Goal: Check status: Check status

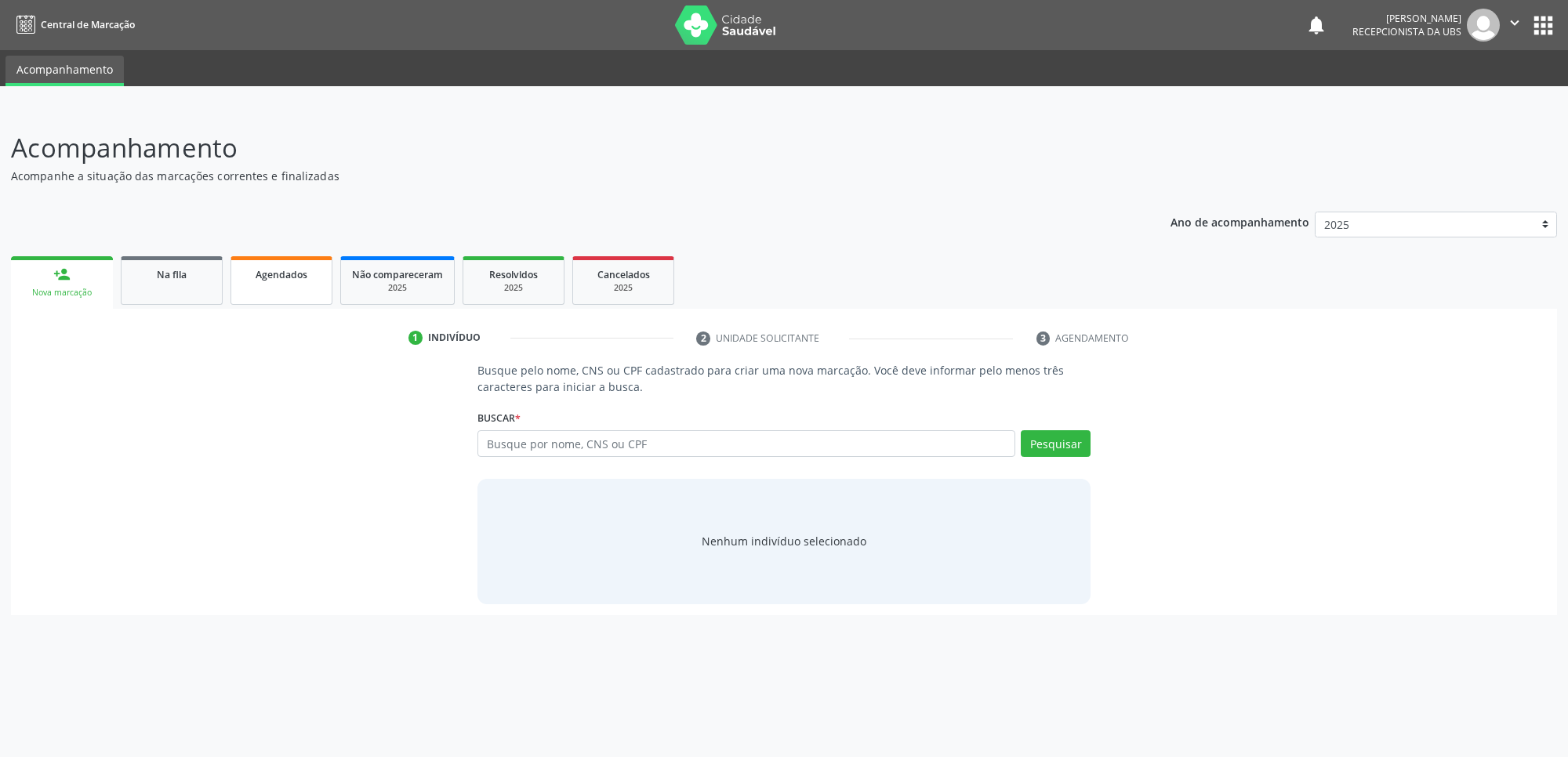
click at [259, 295] on link "Agendados" at bounding box center [281, 280] width 102 height 48
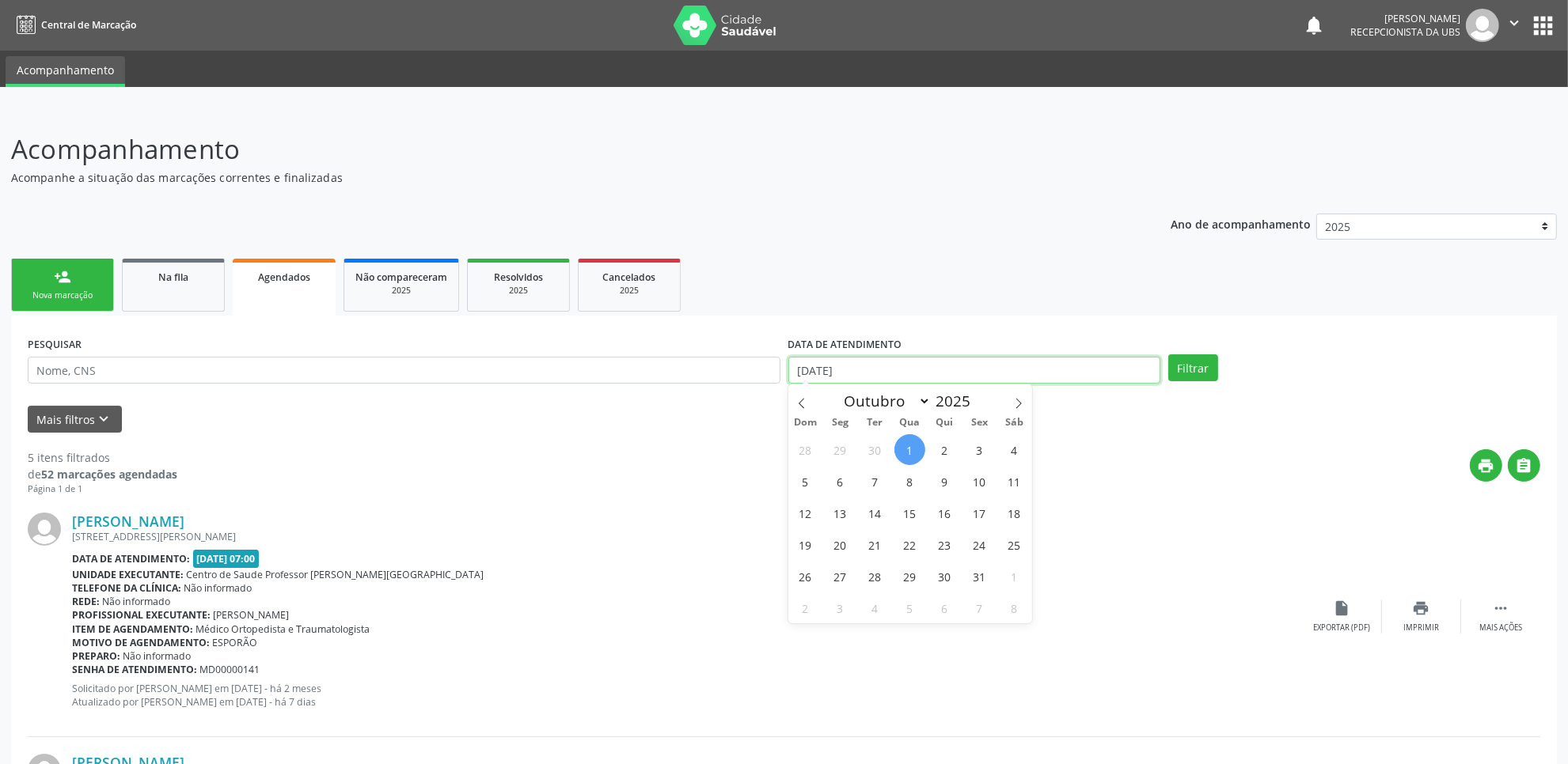
click at [876, 367] on input "[DATE]" at bounding box center [973, 370] width 372 height 27
click at [900, 448] on span "1" at bounding box center [910, 449] width 31 height 31
type input "[DATE]"
click at [1011, 409] on span at bounding box center [1018, 397] width 27 height 27
select select "10"
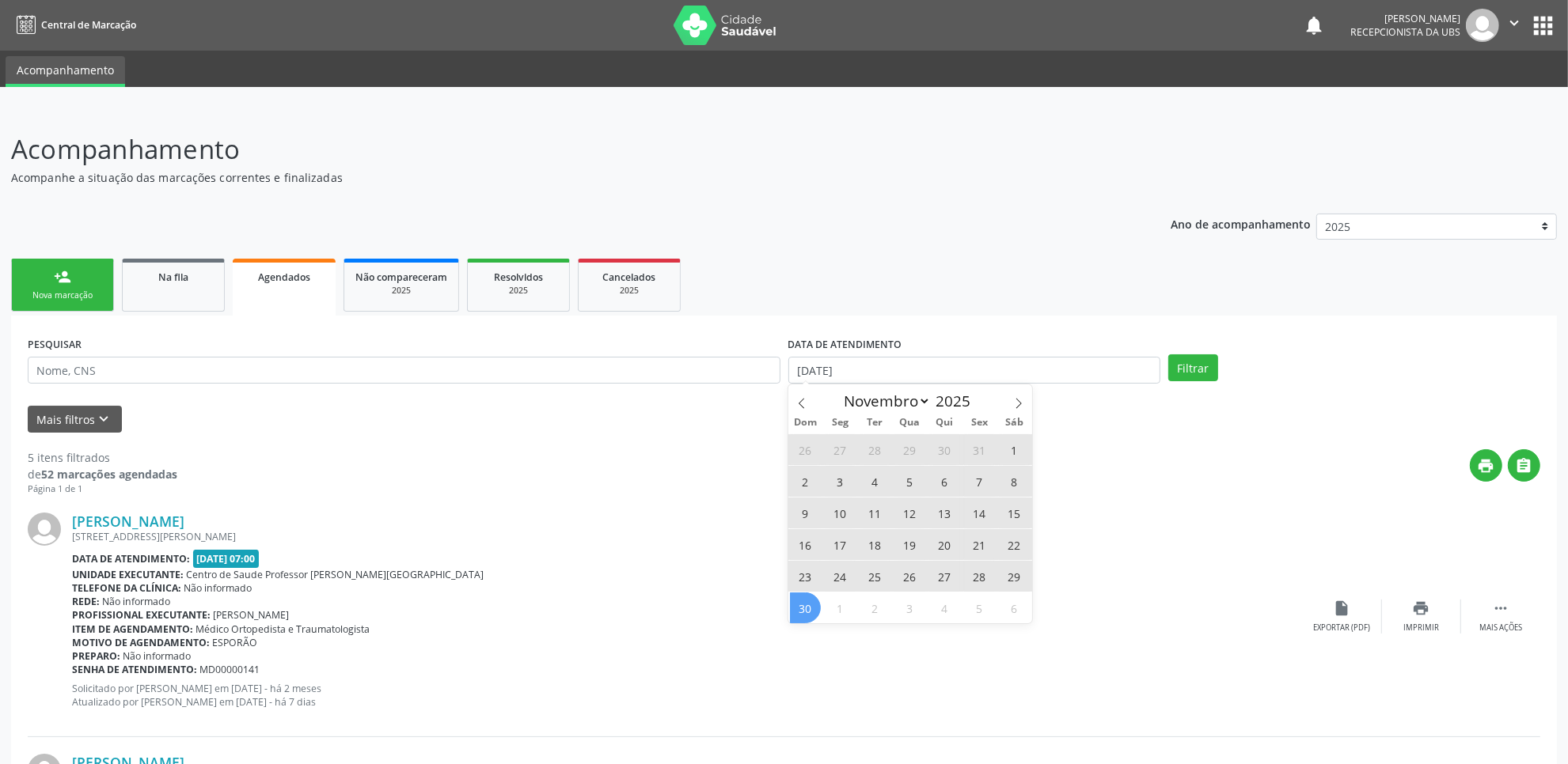
click at [801, 610] on span "30" at bounding box center [805, 608] width 31 height 31
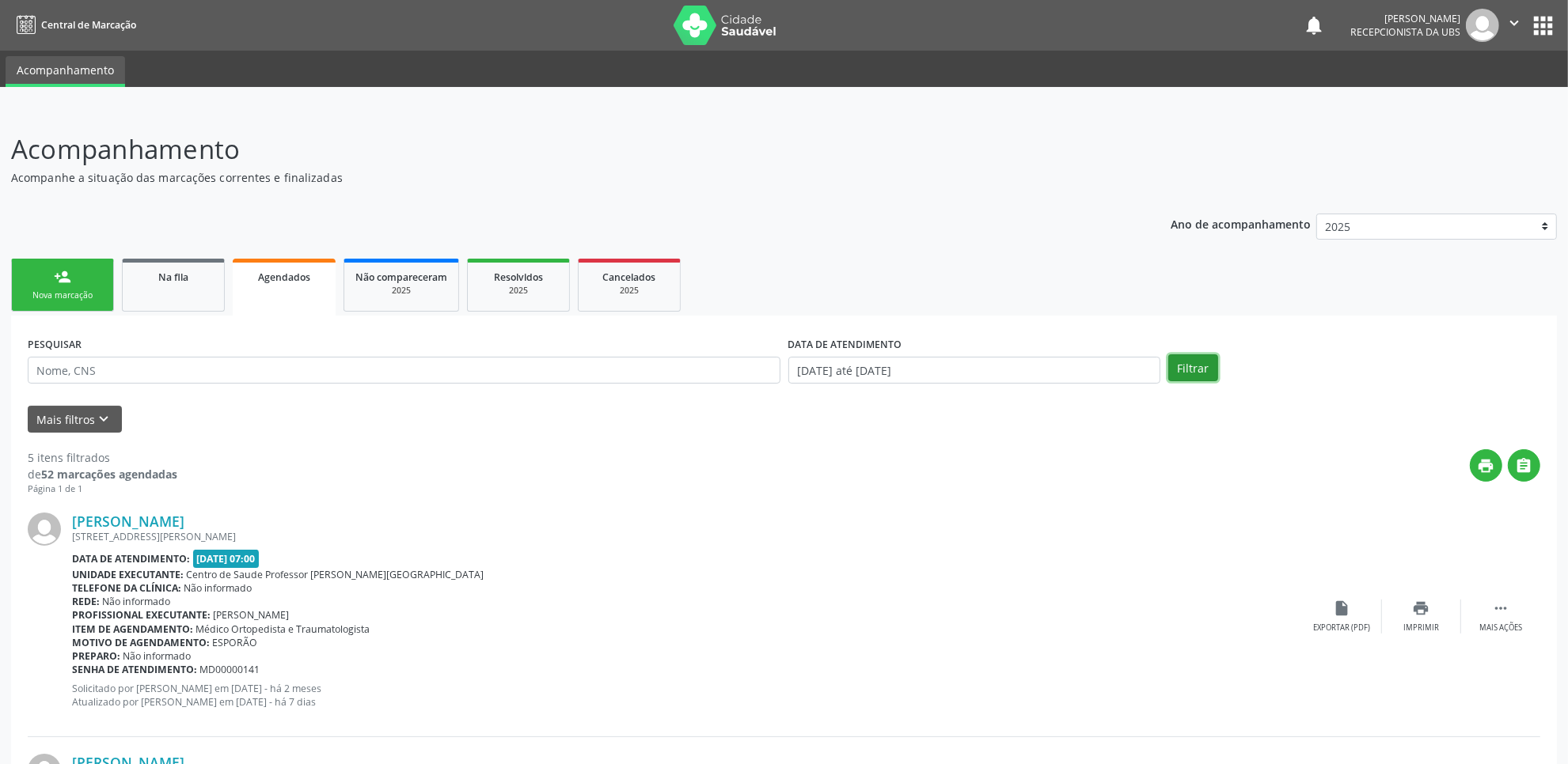
click at [1185, 364] on button "Filtrar" at bounding box center [1192, 367] width 50 height 27
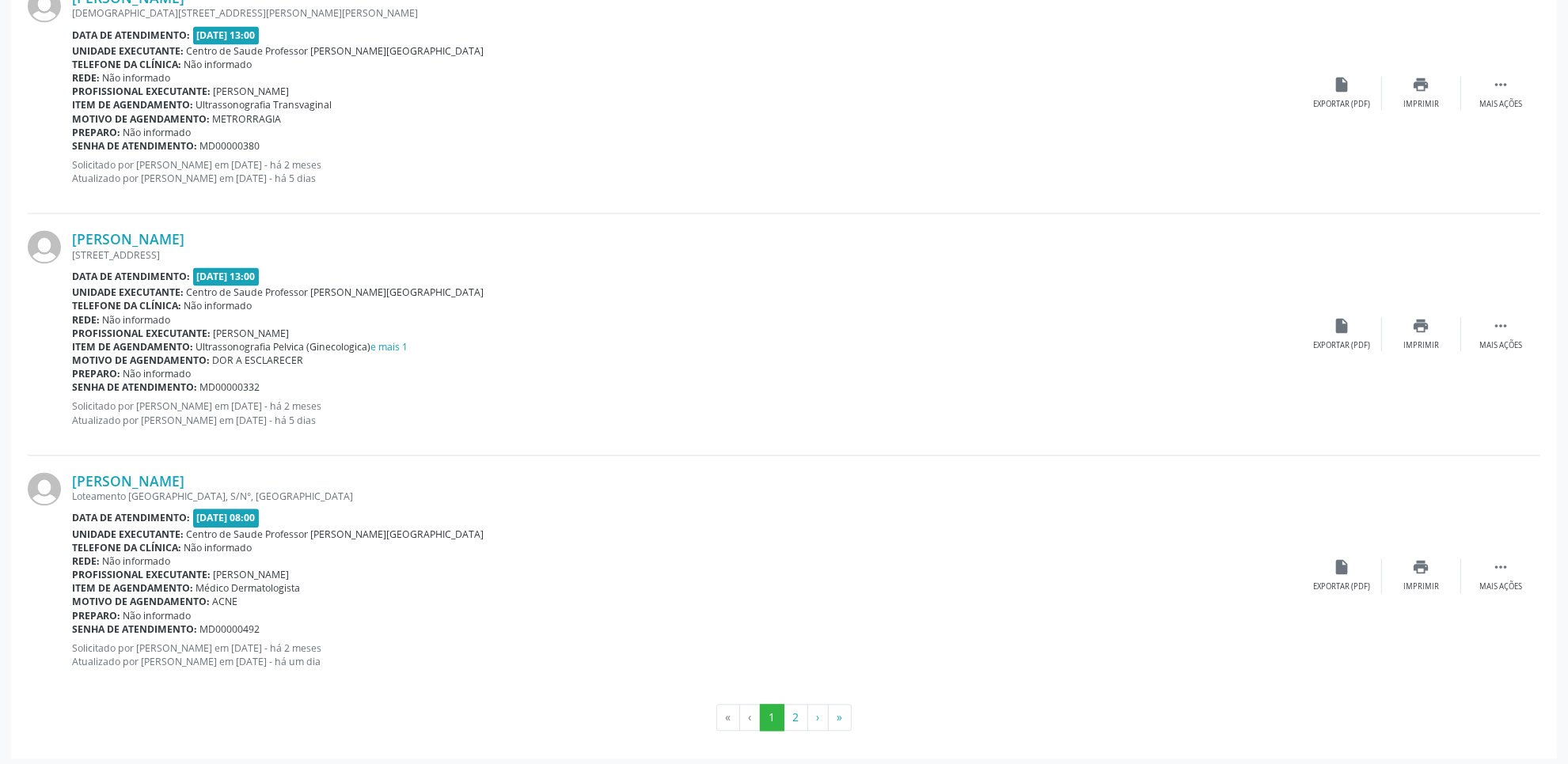
scroll to position [3445, 0]
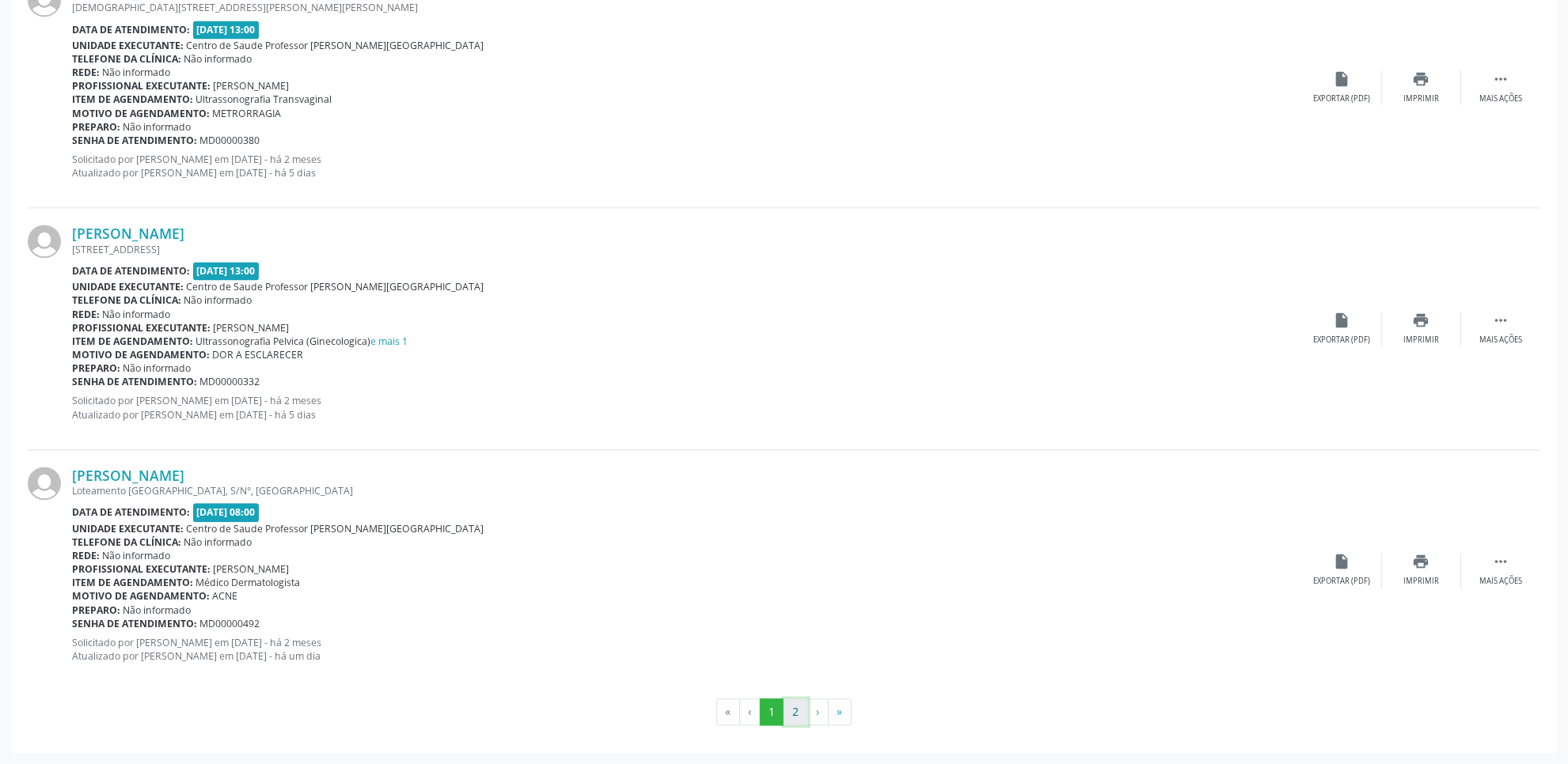
click at [790, 610] on button "2" at bounding box center [795, 711] width 24 height 27
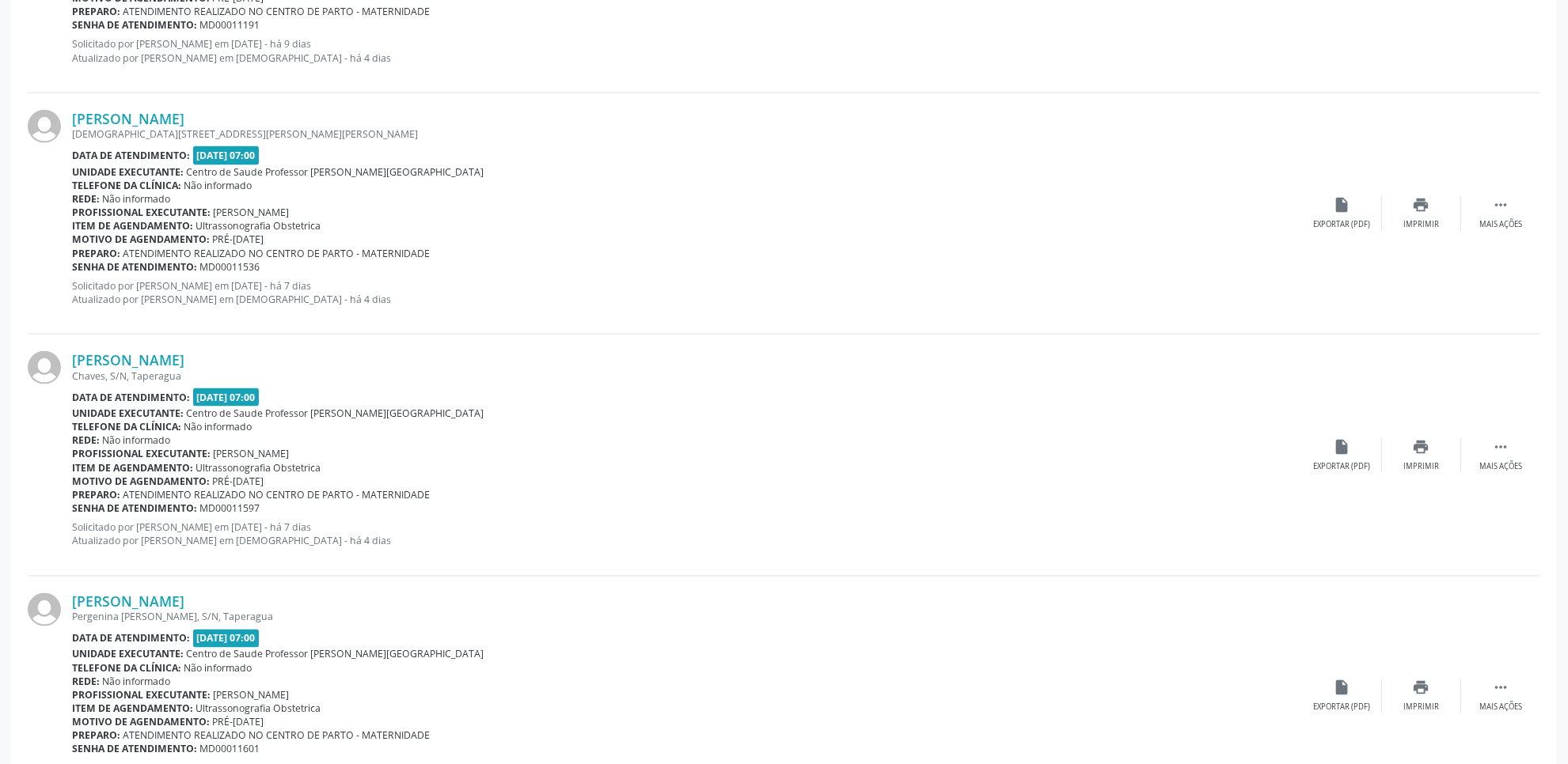
scroll to position [2703, 0]
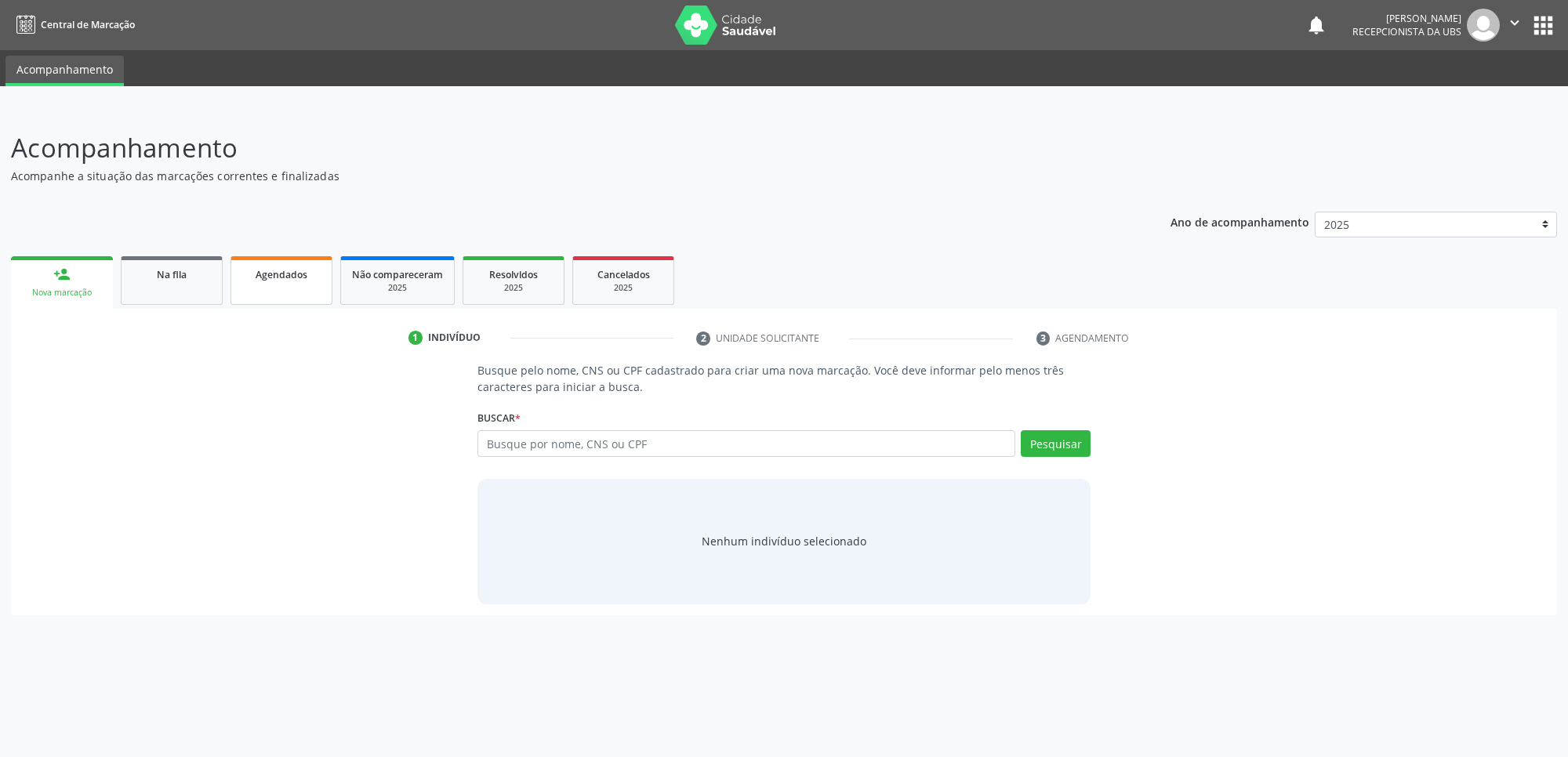
click at [268, 300] on link "Agendados" at bounding box center [281, 280] width 102 height 48
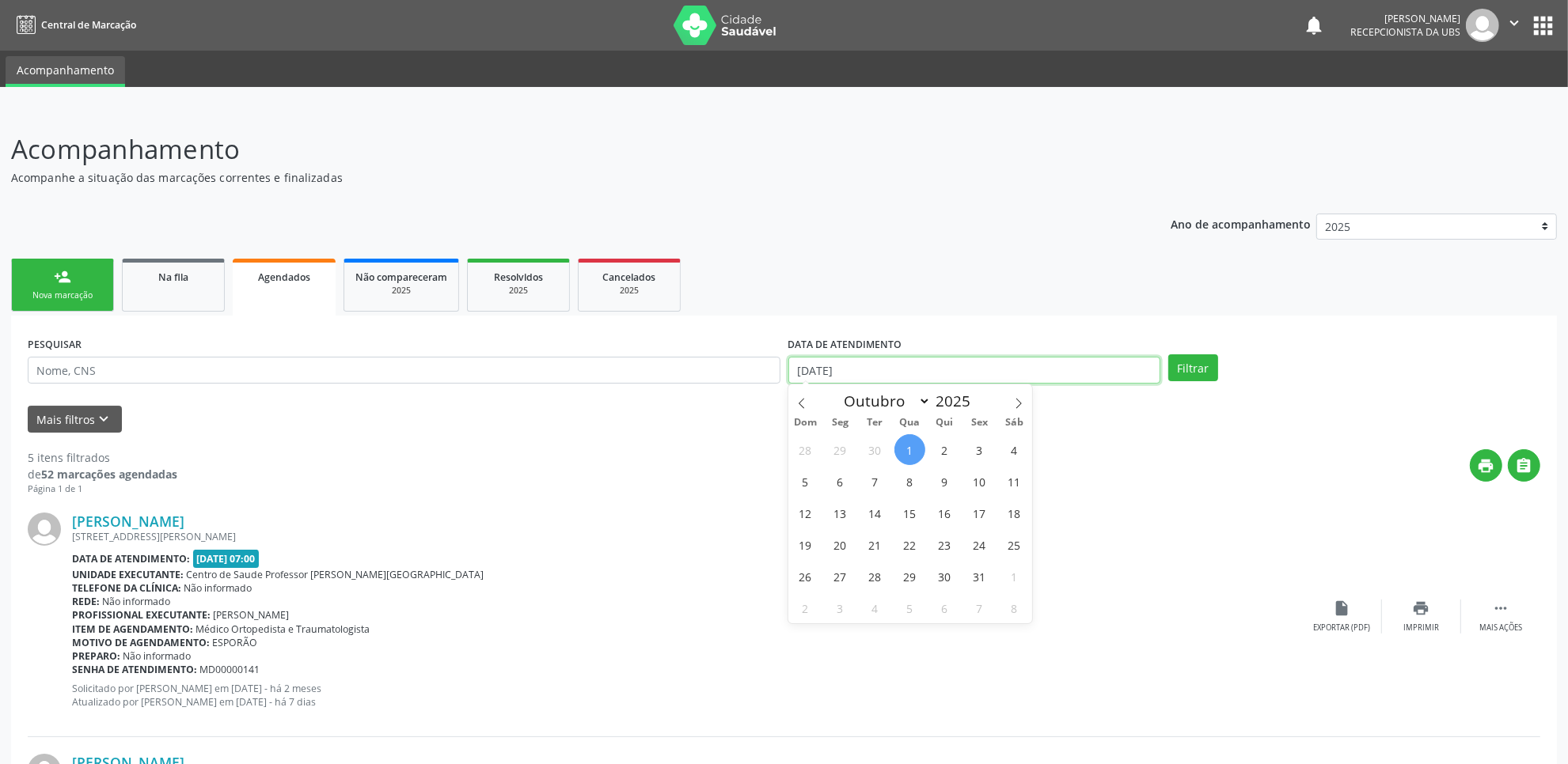
click at [943, 375] on input "[DATE]" at bounding box center [973, 370] width 372 height 27
click at [915, 441] on span "1" at bounding box center [910, 449] width 31 height 31
type input "[DATE]"
click at [1026, 397] on span at bounding box center [1018, 397] width 27 height 27
select select "10"
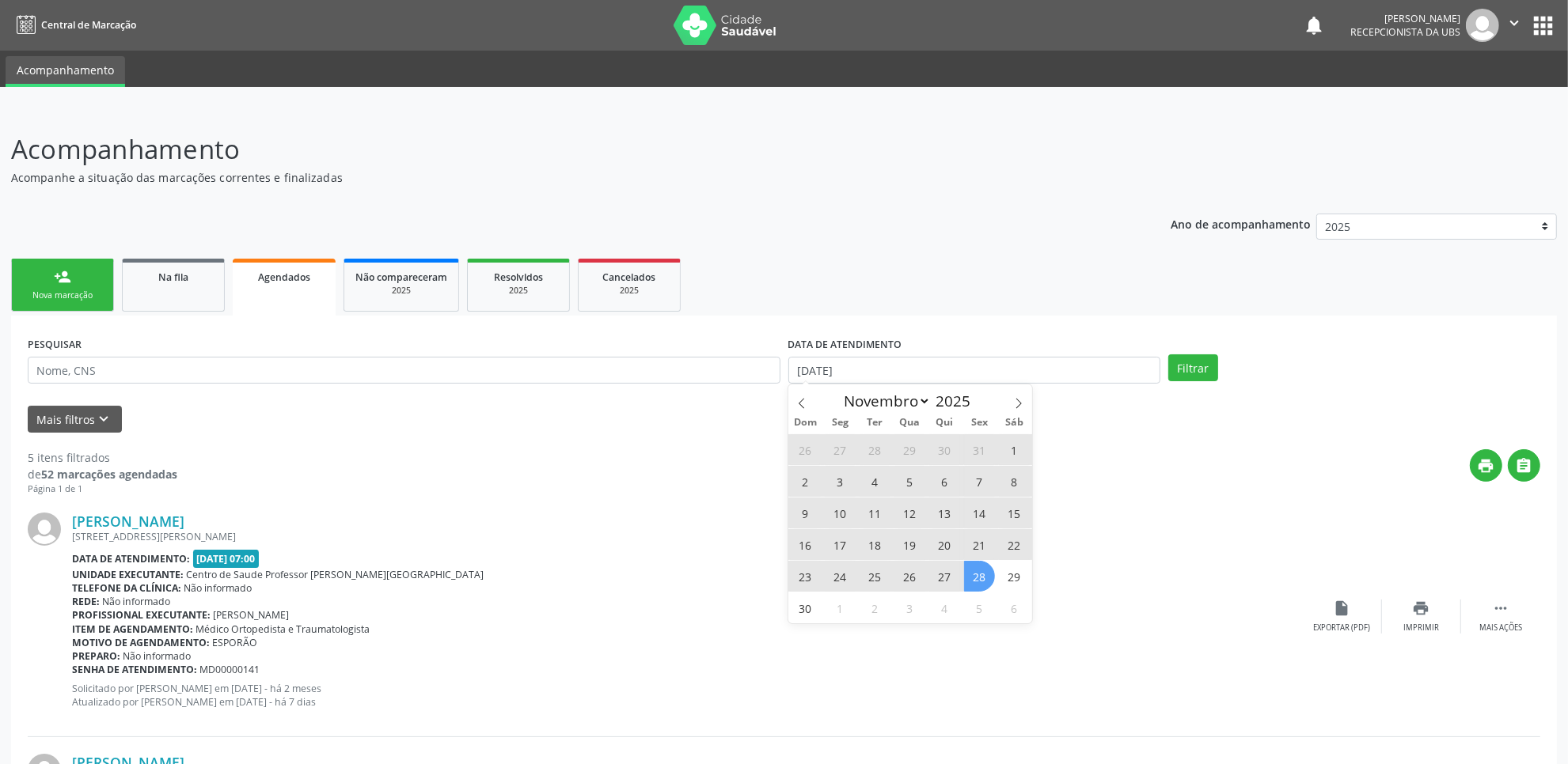
click at [991, 574] on span "28" at bounding box center [979, 576] width 31 height 31
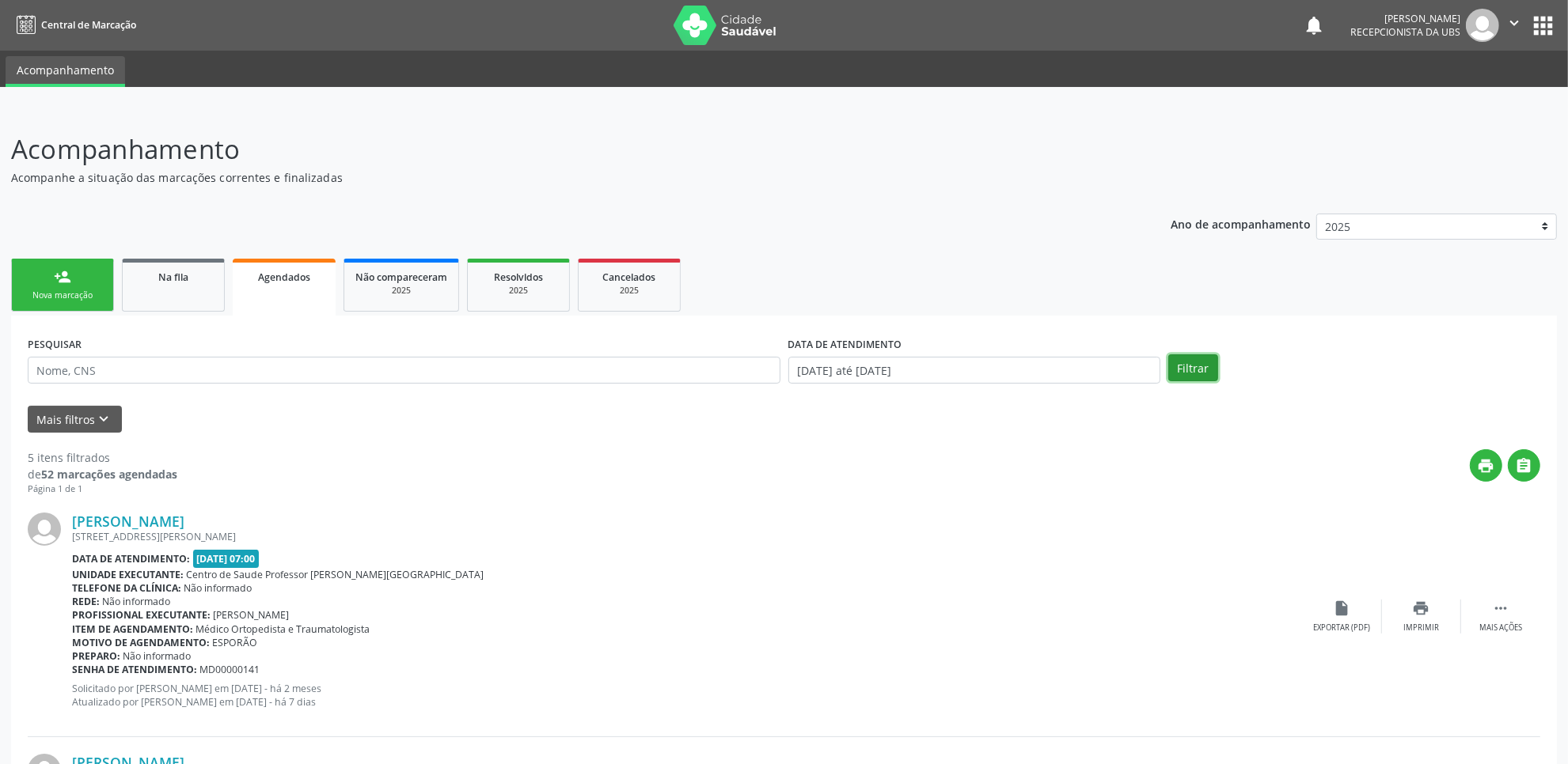
click at [1189, 364] on button "Filtrar" at bounding box center [1192, 367] width 50 height 27
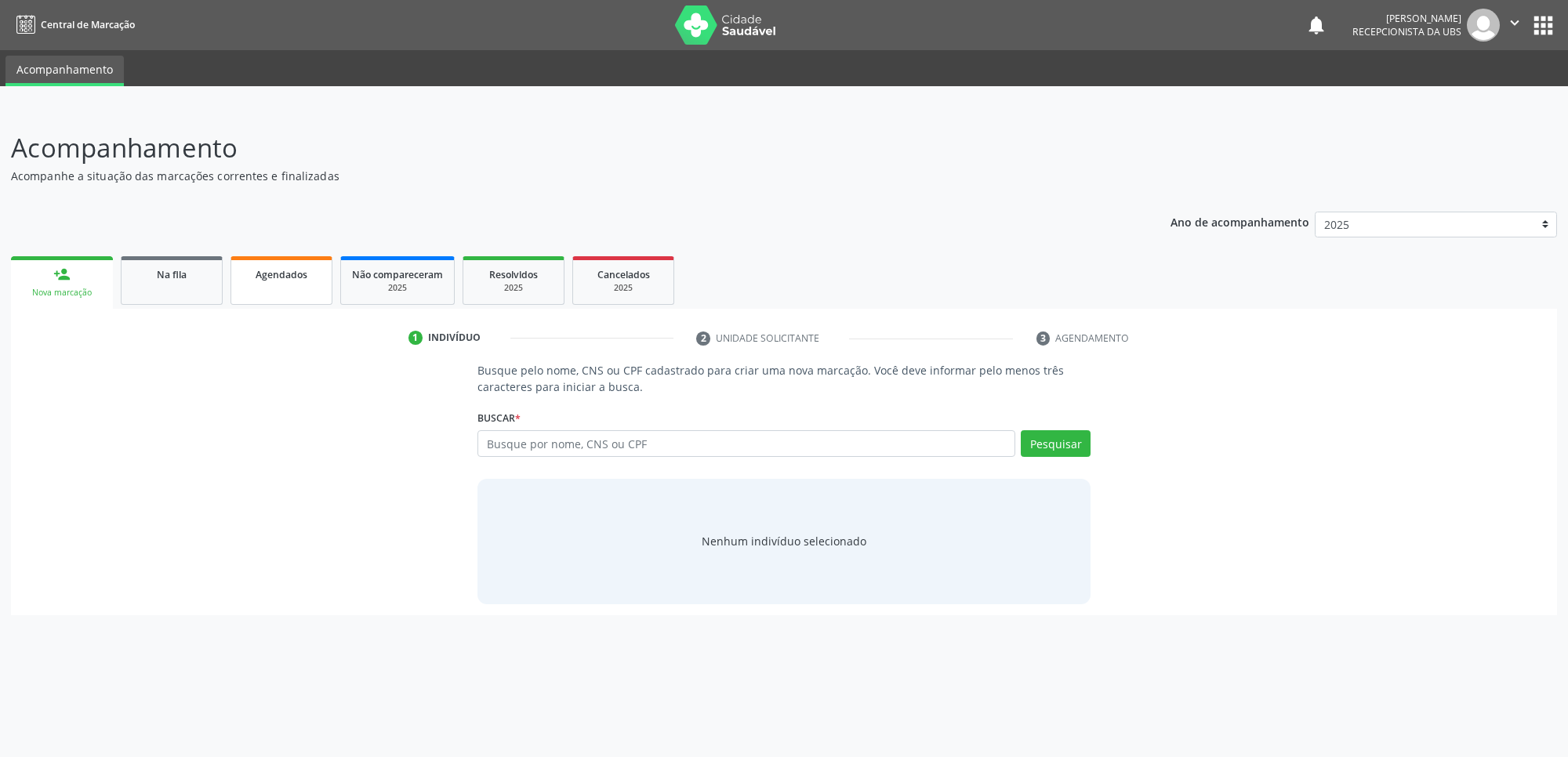
click at [268, 268] on span "Agendados" at bounding box center [281, 275] width 52 height 14
click at [290, 288] on link "Agendados" at bounding box center [281, 280] width 102 height 48
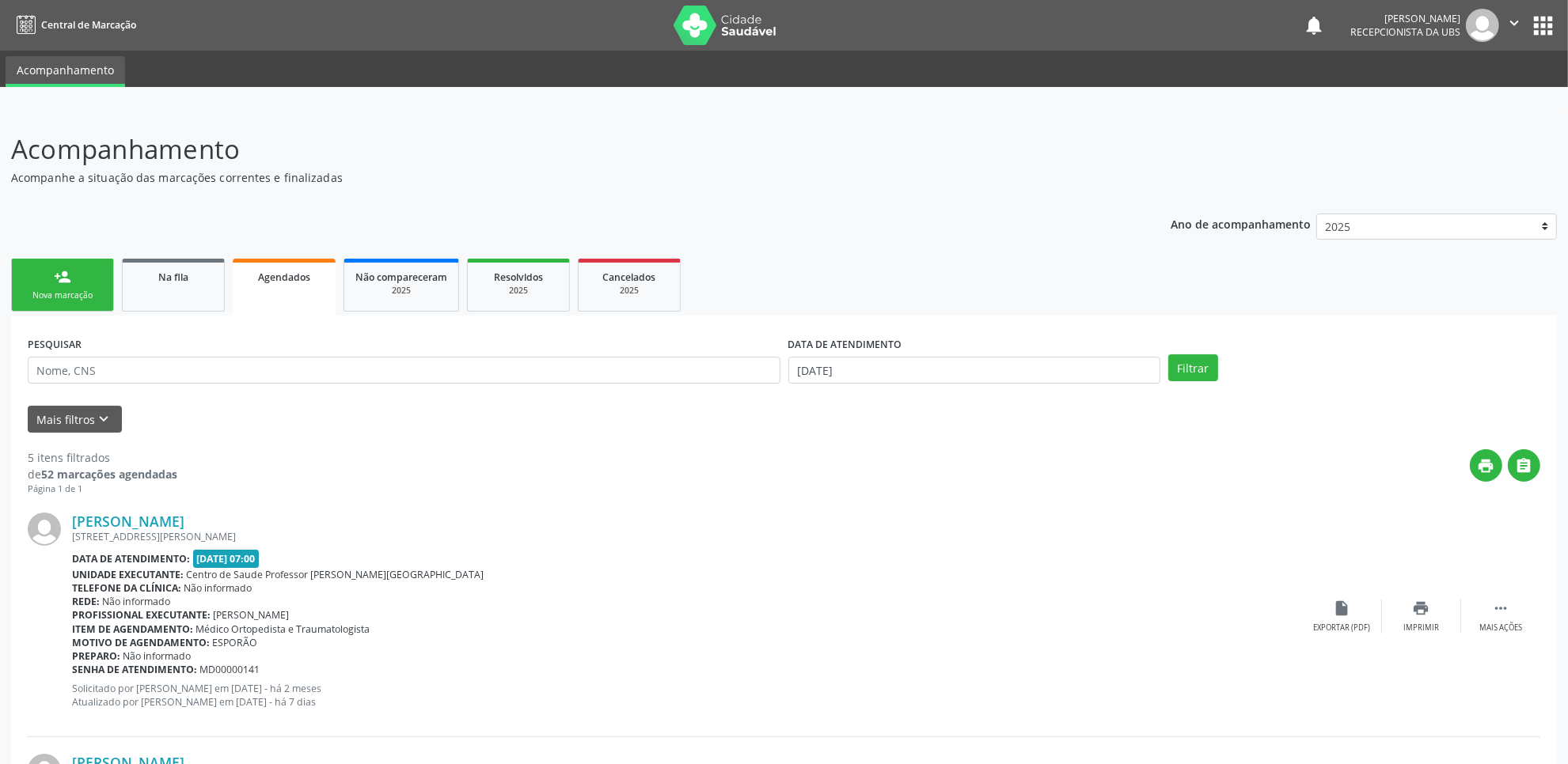
click at [293, 291] on link "Agendados" at bounding box center [284, 287] width 102 height 57
